Goal: Task Accomplishment & Management: Use online tool/utility

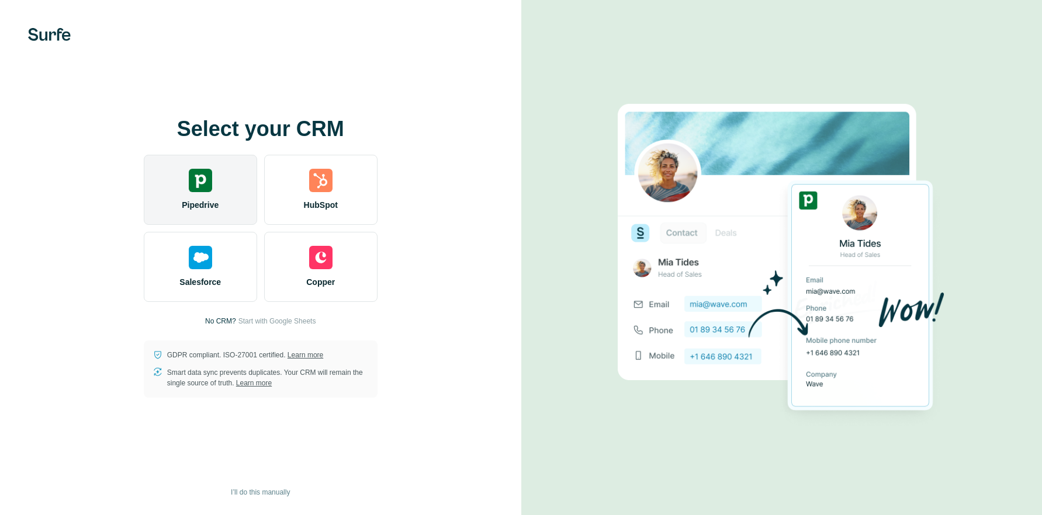
click at [199, 178] on img at bounding box center [200, 180] width 23 height 23
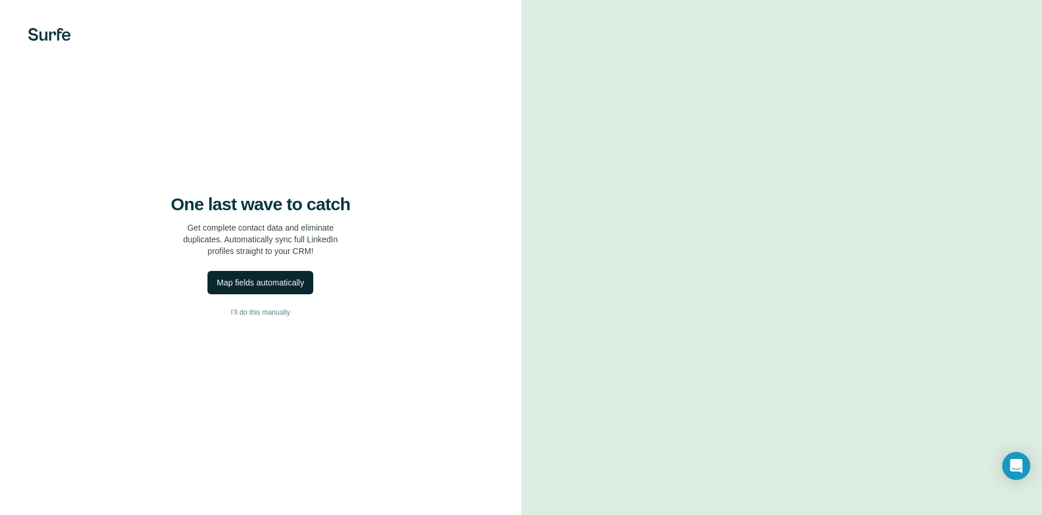
click at [274, 287] on div "Map fields automatically" at bounding box center [260, 283] width 87 height 12
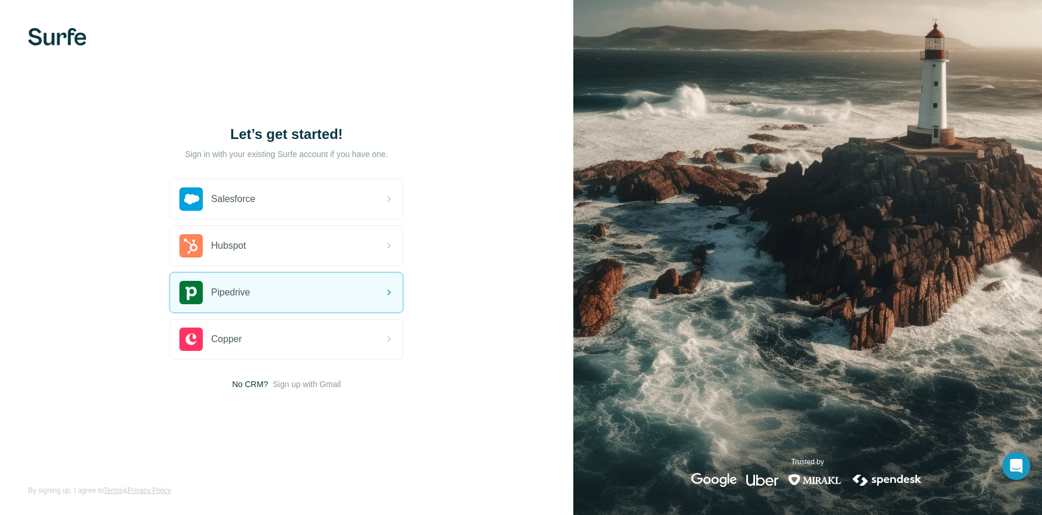
click at [331, 296] on div "Pipedrive" at bounding box center [286, 293] width 233 height 40
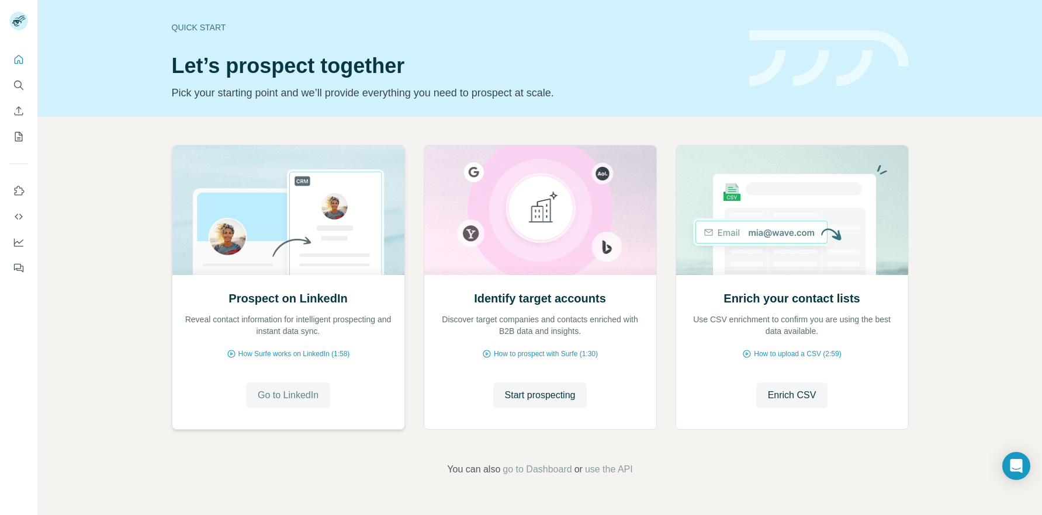
click at [295, 399] on span "Go to LinkedIn" at bounding box center [288, 396] width 61 height 14
